Goal: Information Seeking & Learning: Stay updated

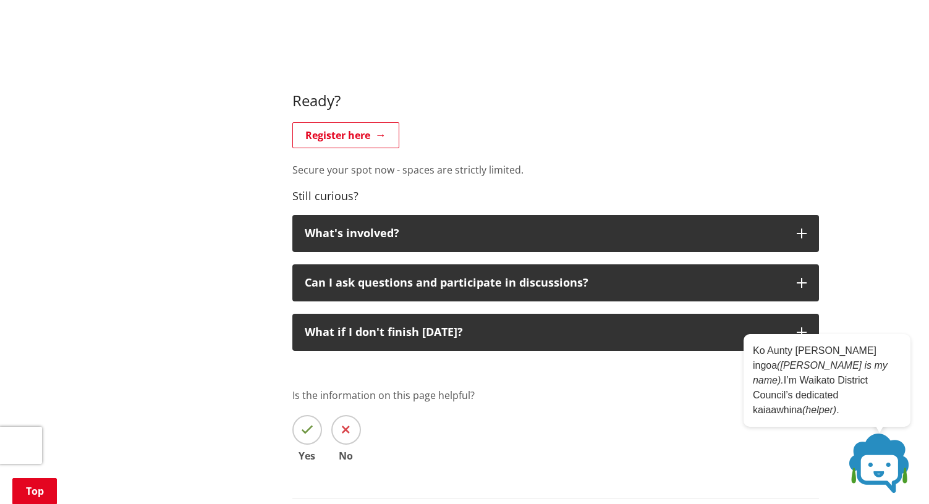
scroll to position [1051, 0]
